Goal: Task Accomplishment & Management: Manage account settings

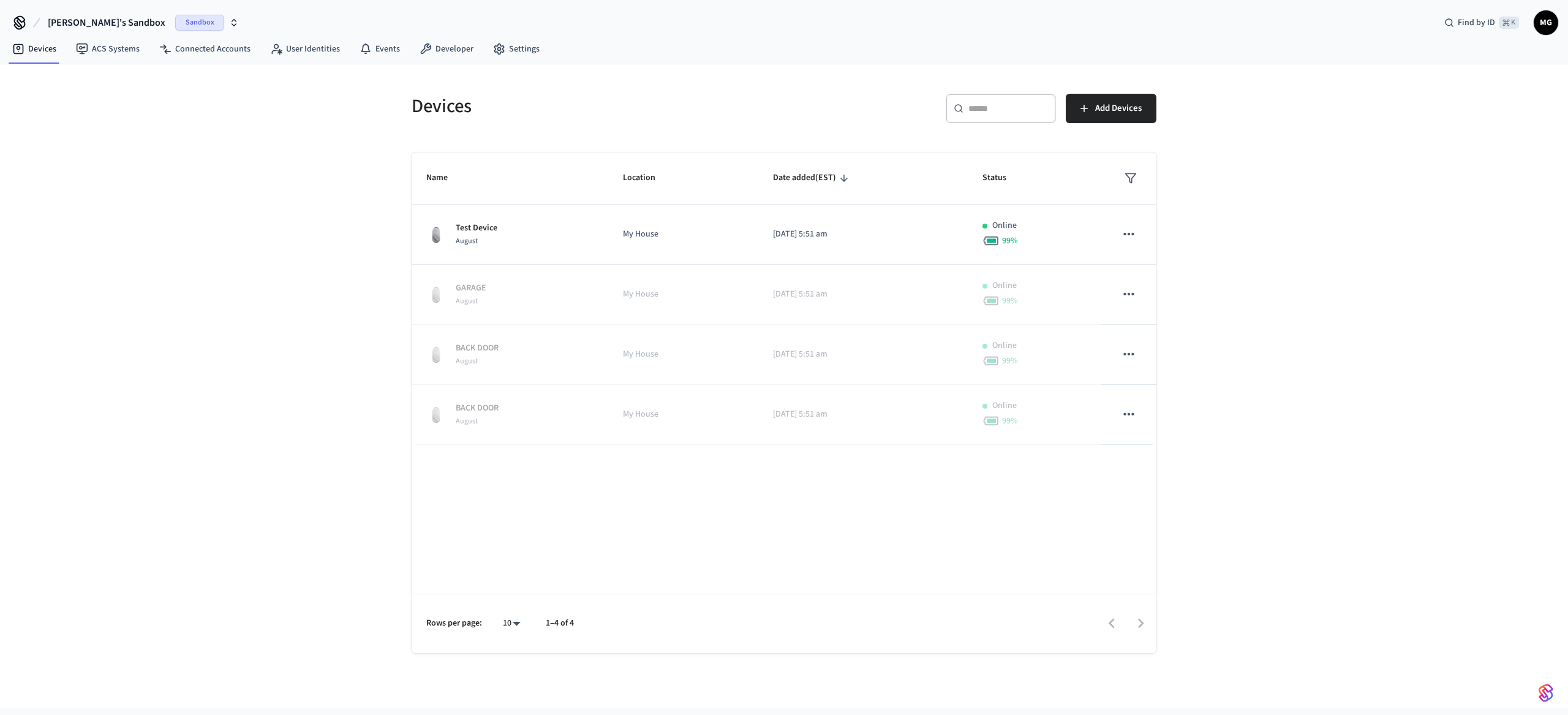
click at [175, 19] on span "Sandbox" at bounding box center [199, 22] width 49 height 16
click at [80, 101] on div "Test Production" at bounding box center [99, 102] width 168 height 16
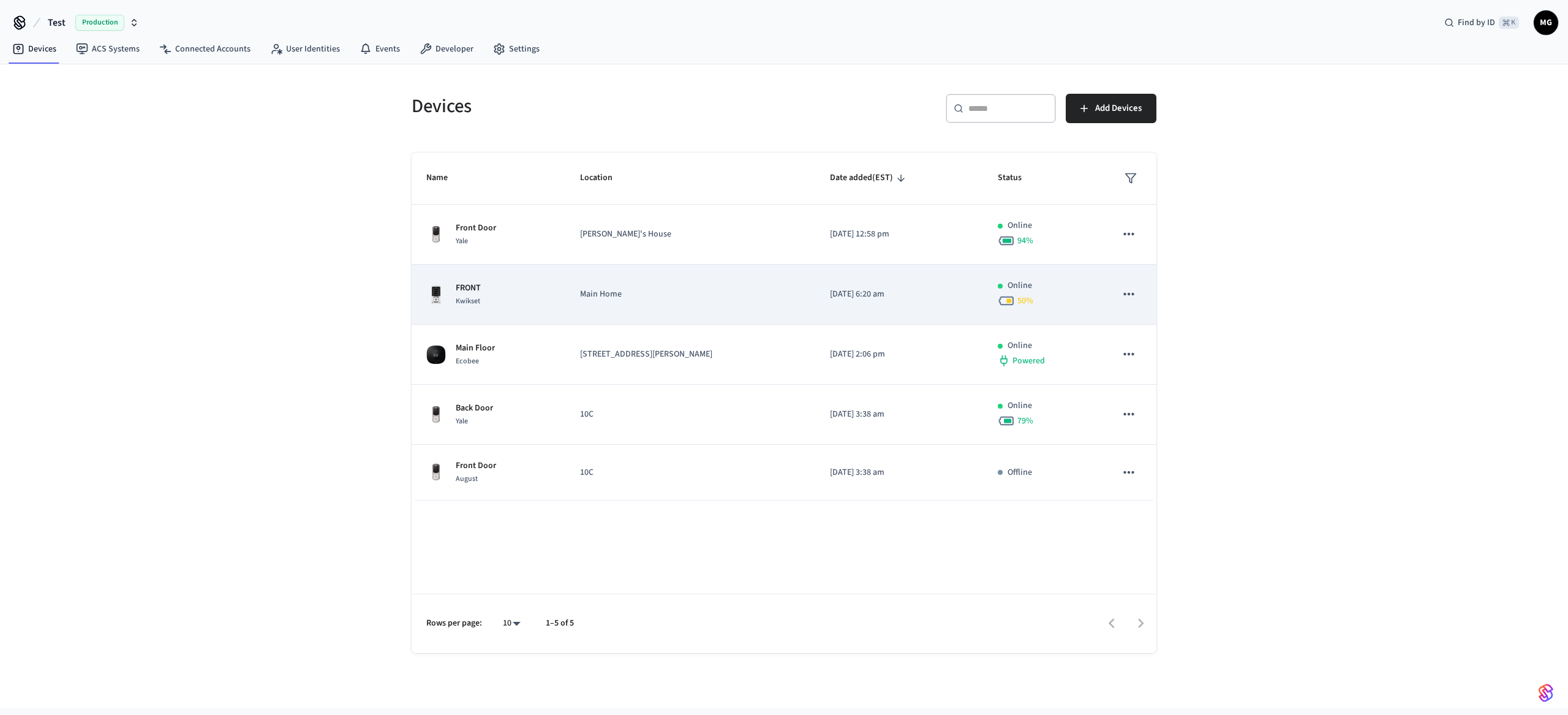
click at [714, 292] on p "Main Home" at bounding box center [690, 294] width 221 height 13
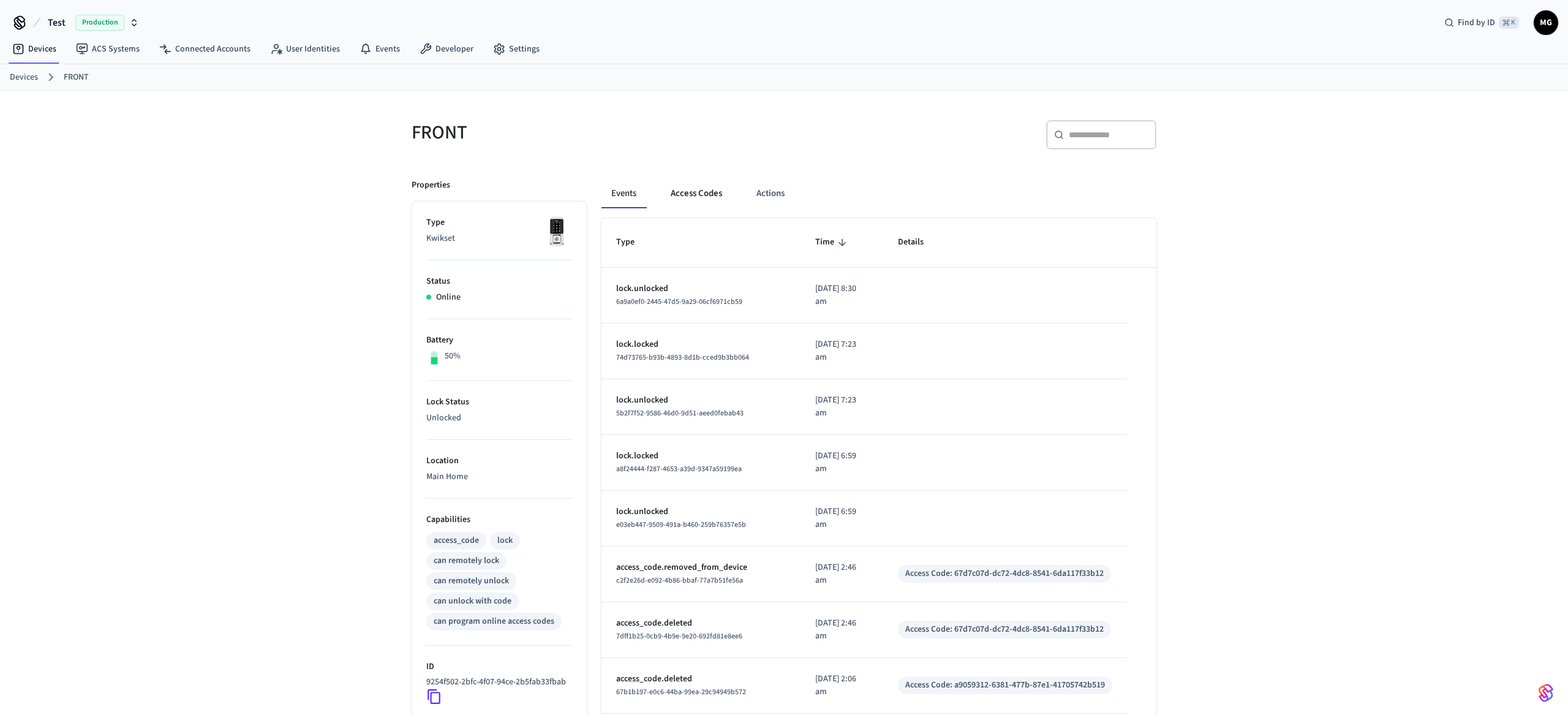
click at [711, 186] on button "Access Codes" at bounding box center [697, 193] width 71 height 29
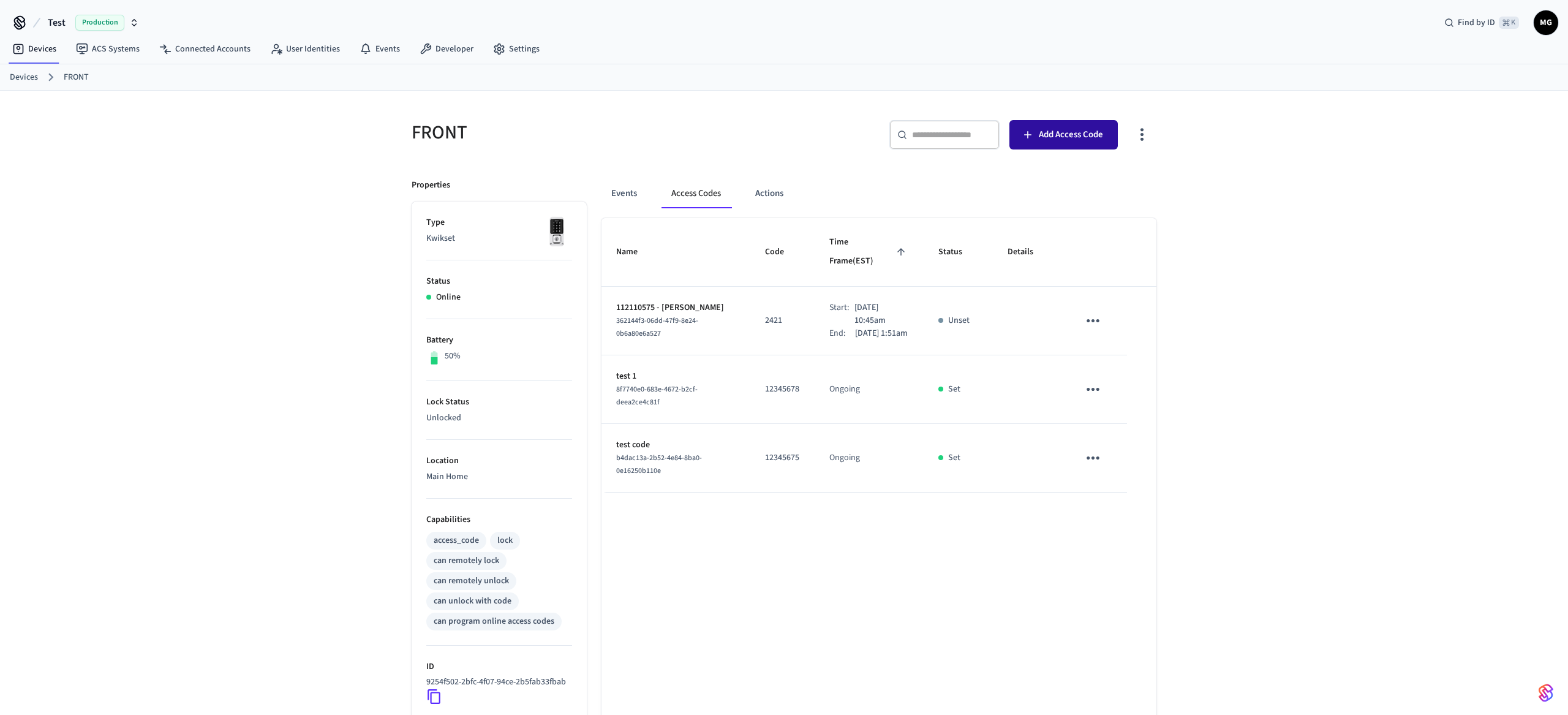
click at [1060, 135] on span "Add Access Code" at bounding box center [1070, 135] width 64 height 16
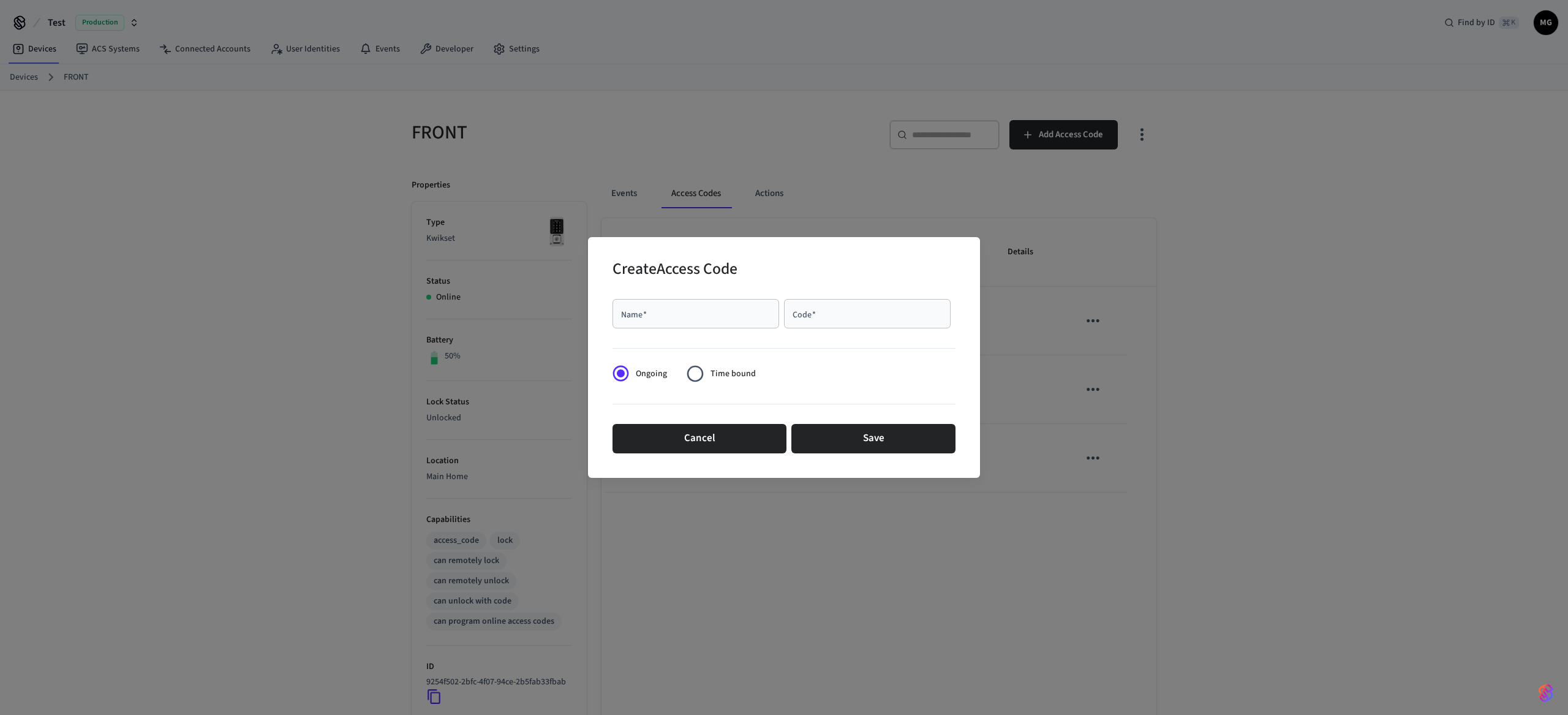
click at [707, 329] on div "Name   * Name   *" at bounding box center [699, 316] width 172 height 34
click at [718, 381] on label "Time bound" at bounding box center [717, 373] width 75 height 30
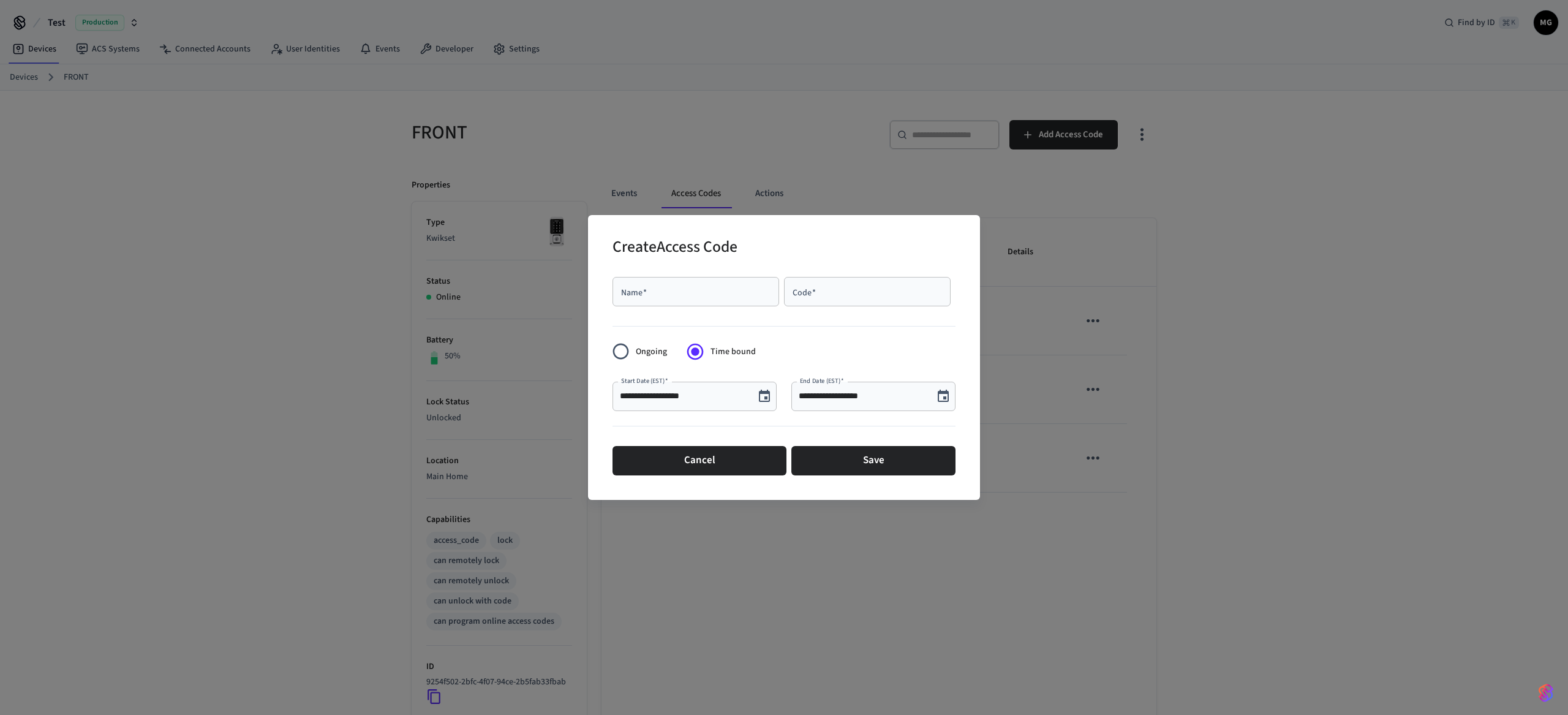
click at [827, 292] on input "Code   *" at bounding box center [868, 292] width 152 height 12
click at [639, 301] on div "Name   *" at bounding box center [696, 292] width 166 height 29
type input "****"
click at [831, 289] on input "Code   *" at bounding box center [868, 292] width 152 height 12
type input "****"
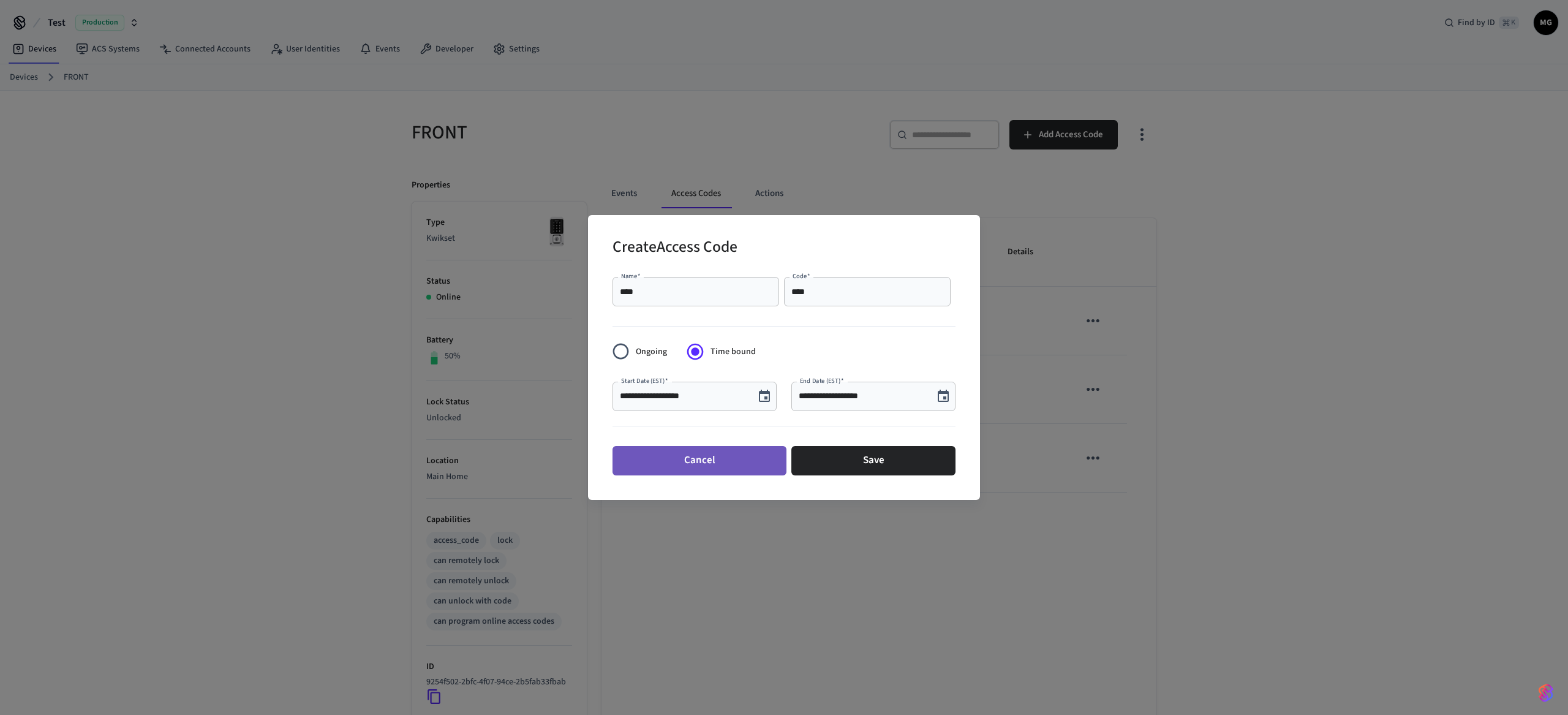
click at [700, 453] on button "Cancel" at bounding box center [700, 460] width 174 height 29
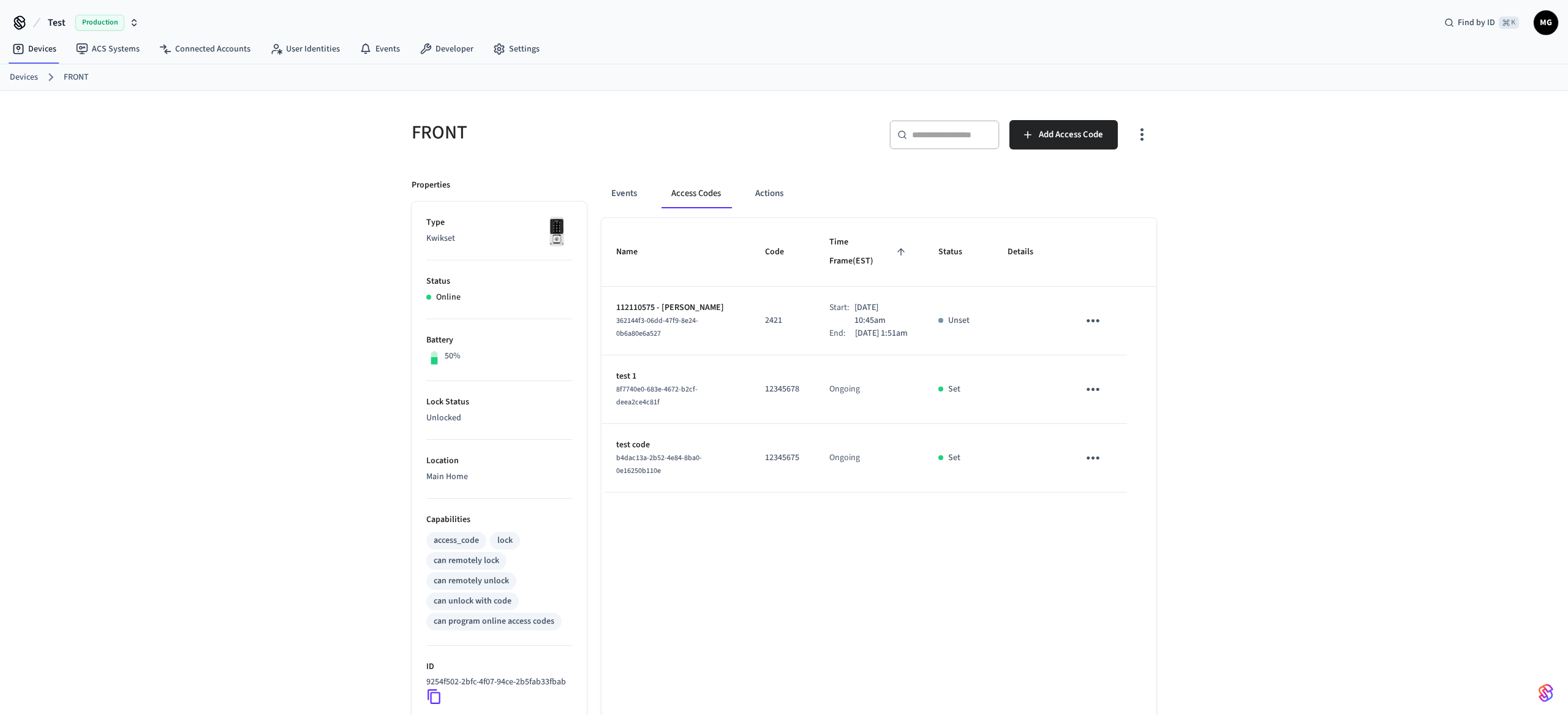
click at [827, 582] on div "Name Code Time Frame (EST) Status Details 112110575 - [PERSON_NAME] 362144f3-06…" at bounding box center [878, 550] width 555 height 665
click at [932, 570] on div "Name Code Time Frame (EST) Status Details 112110575 - [PERSON_NAME] 362144f3-06…" at bounding box center [878, 550] width 555 height 665
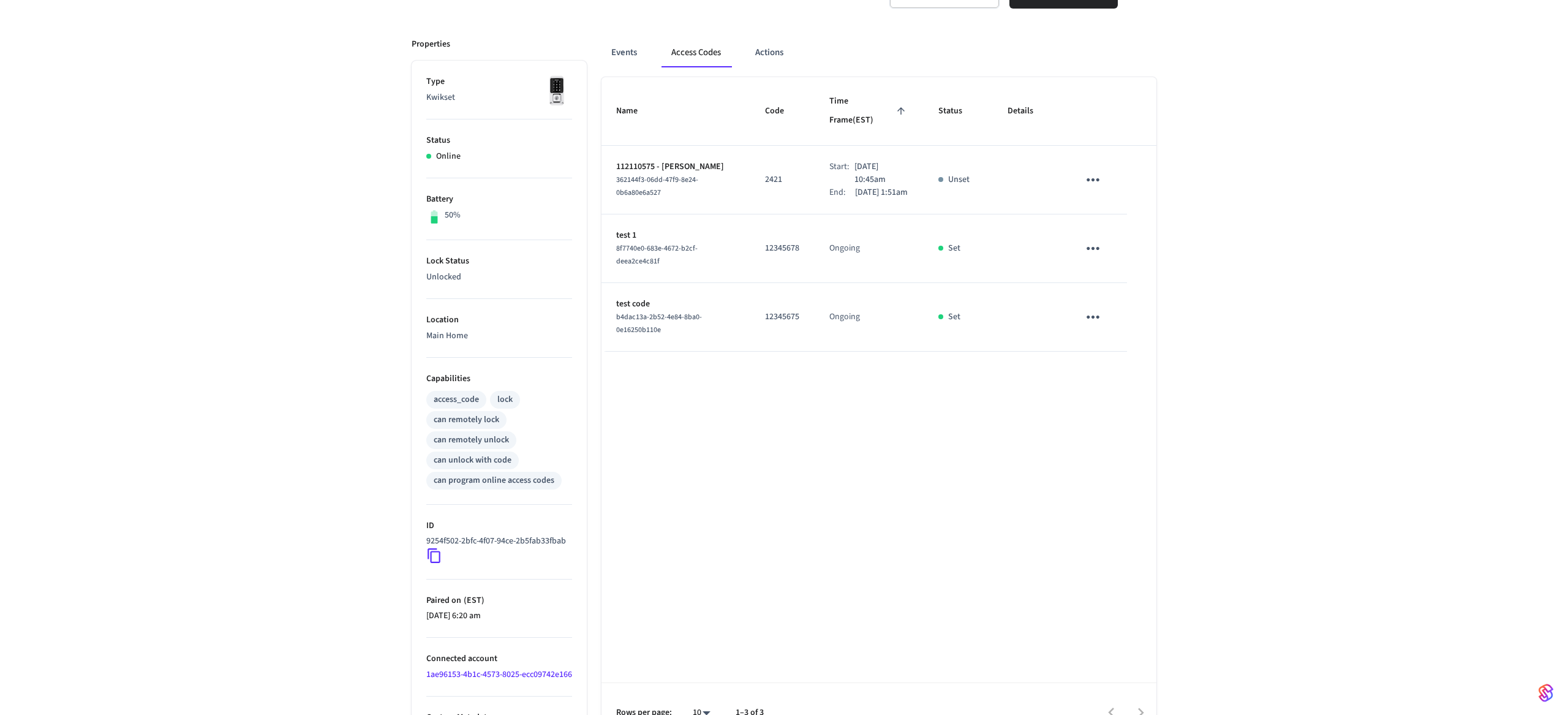
click at [466, 461] on div "can unlock with code" at bounding box center [472, 460] width 78 height 13
click at [517, 461] on div "can unlock with code" at bounding box center [473, 460] width 93 height 18
click at [845, 570] on div "Name Code Time Frame (EST) Status Details 112110575 - [PERSON_NAME] 362144f3-06…" at bounding box center [878, 409] width 555 height 665
